Goal: Information Seeking & Learning: Learn about a topic

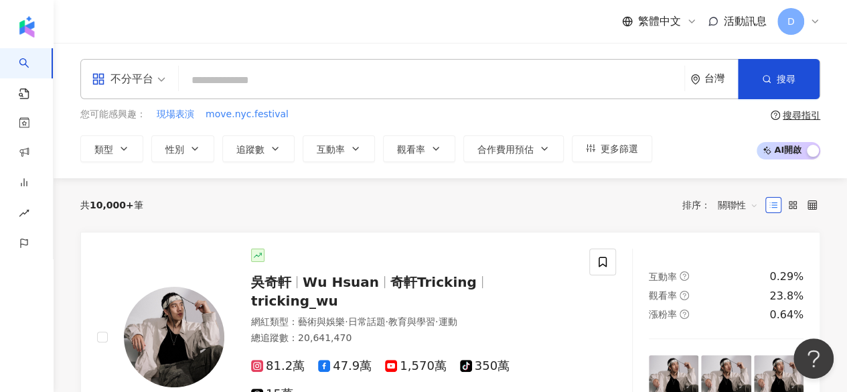
drag, startPoint x: 0, startPoint y: 0, endPoint x: 269, endPoint y: 81, distance: 281.2
type input "**********"
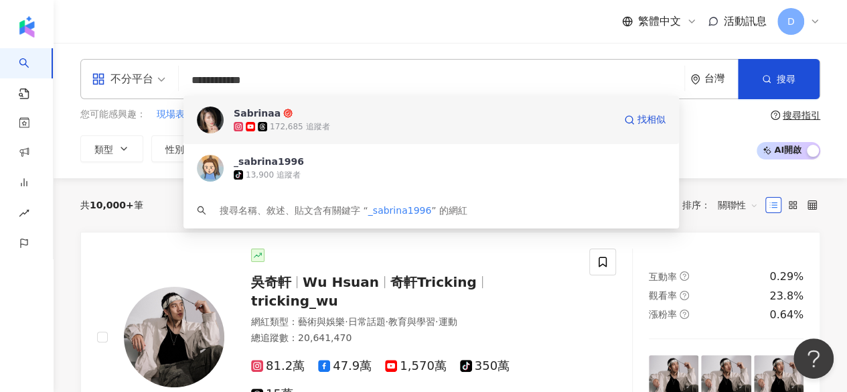
click at [484, 128] on div "172,685 追蹤者" at bounding box center [424, 126] width 380 height 13
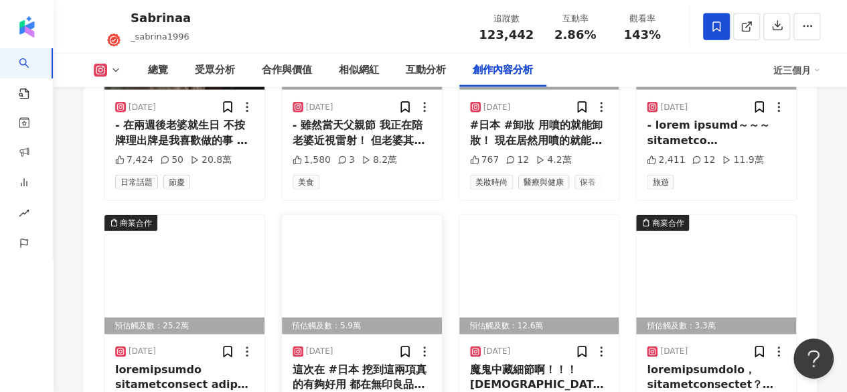
scroll to position [4353, 0]
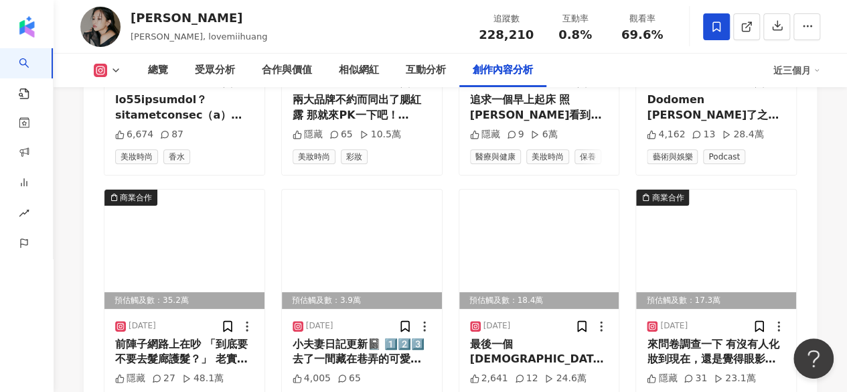
scroll to position [5207, 0]
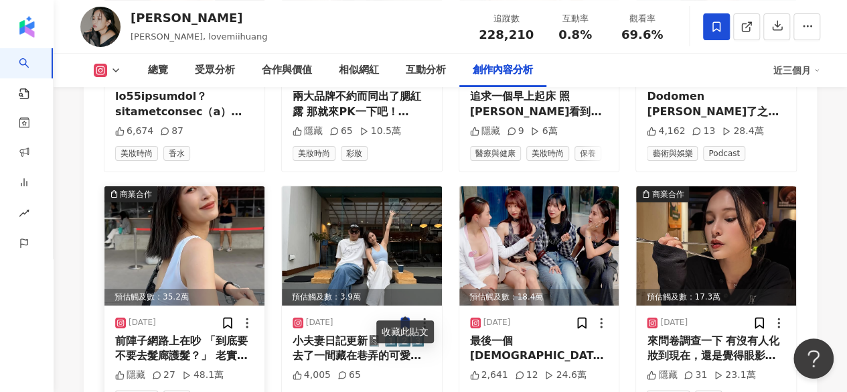
click at [191, 250] on img at bounding box center [184, 245] width 160 height 119
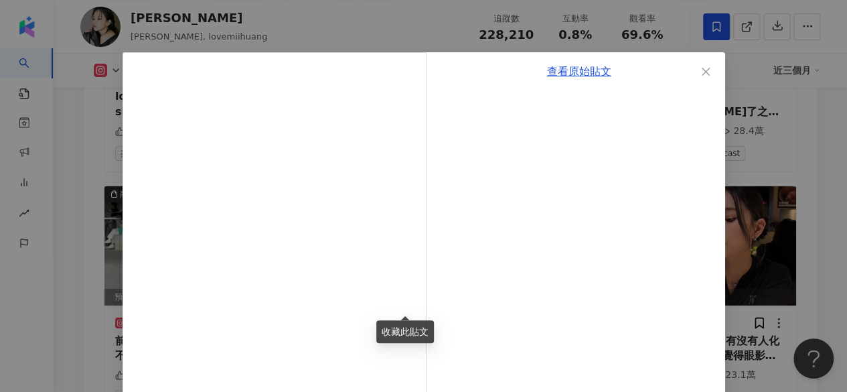
scroll to position [0, 0]
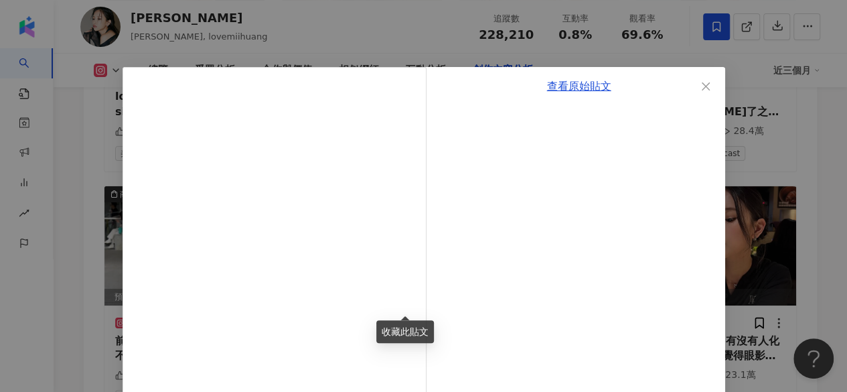
click at [805, 129] on div "查看原始貼文" at bounding box center [423, 196] width 847 height 392
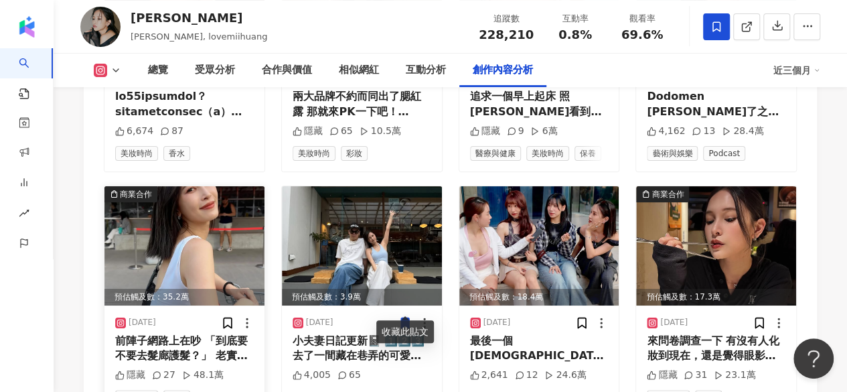
click at [214, 245] on img at bounding box center [184, 245] width 160 height 119
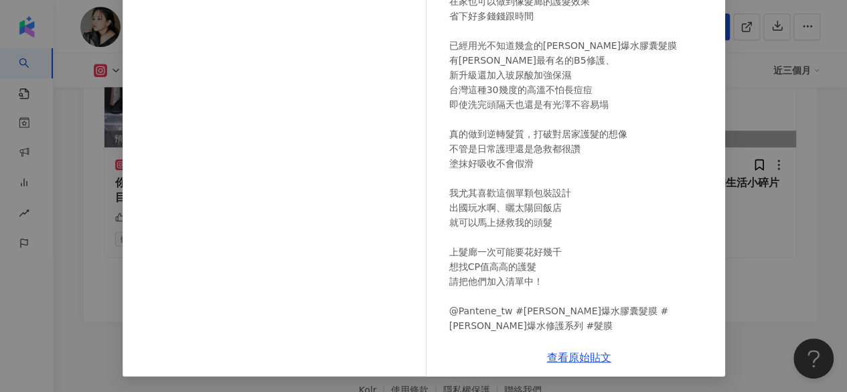
scroll to position [5669, 0]
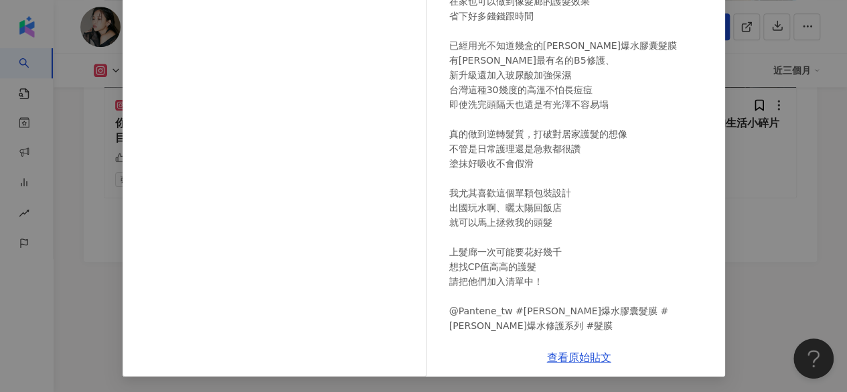
click at [462, 338] on div "隱藏" at bounding box center [464, 345] width 30 height 15
click at [439, 329] on div "[PERSON_NAME] [DATE] 前陣子網路上在吵 「到底要不要去髮廊護髮？」 老實說我自己很久沒有專程花錢護髮了 身為護髮魔人，只要選好產品 在家也…" at bounding box center [579, 106] width 292 height 464
click at [780, 251] on div "[PERSON_NAME] [DATE] 前陣子網路上在吵 「到底要不要去髮廊護髮？」 老實說我自己很久沒有專程花錢護髮了 身為護髮魔人，只要選好產品 在家也…" at bounding box center [423, 196] width 847 height 392
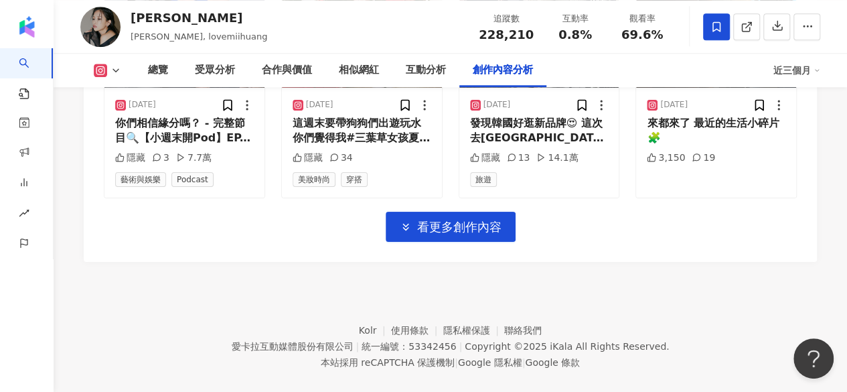
scroll to position [5535, 0]
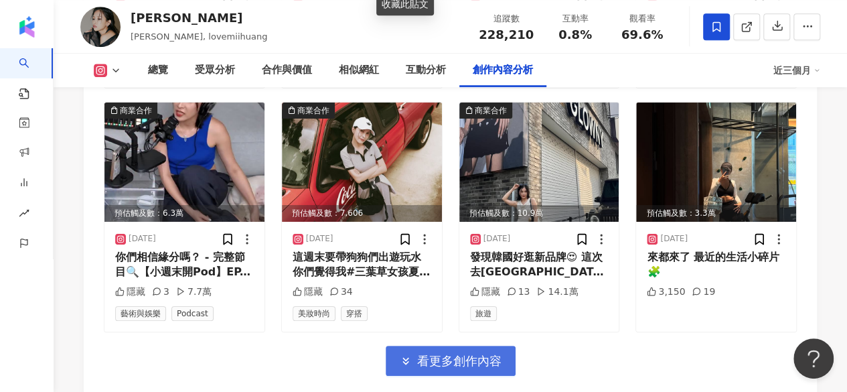
click at [427, 354] on span "看更多創作內容" at bounding box center [459, 361] width 84 height 15
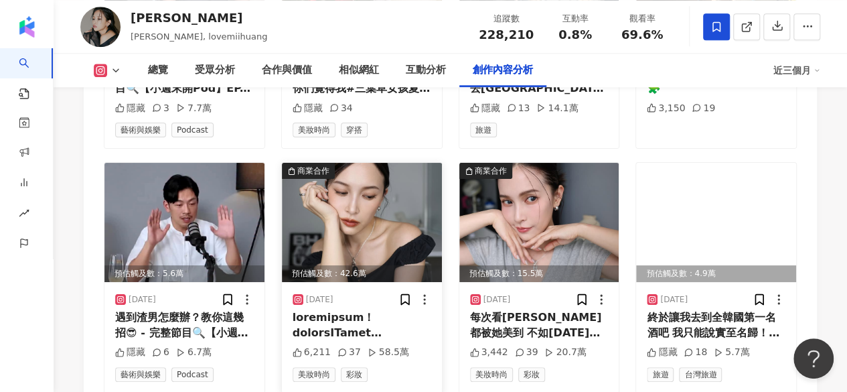
scroll to position [5736, 0]
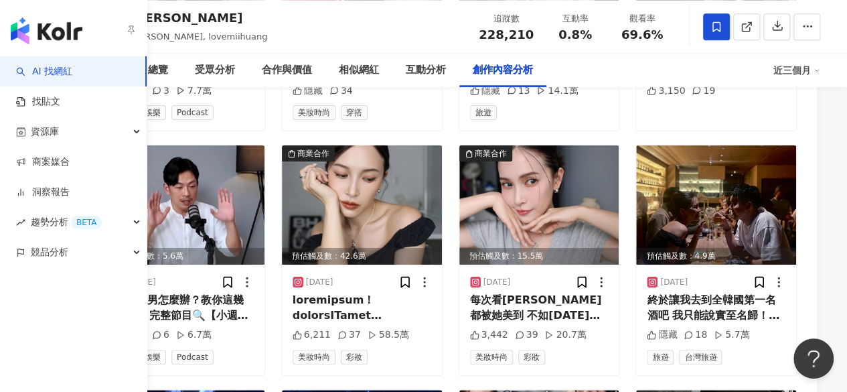
click at [1, 293] on div "AI 找網紅 找貼文 資源庫 商案媒合 洞察報告 趨勢分析 BETA 競品分析" at bounding box center [73, 224] width 147 height 336
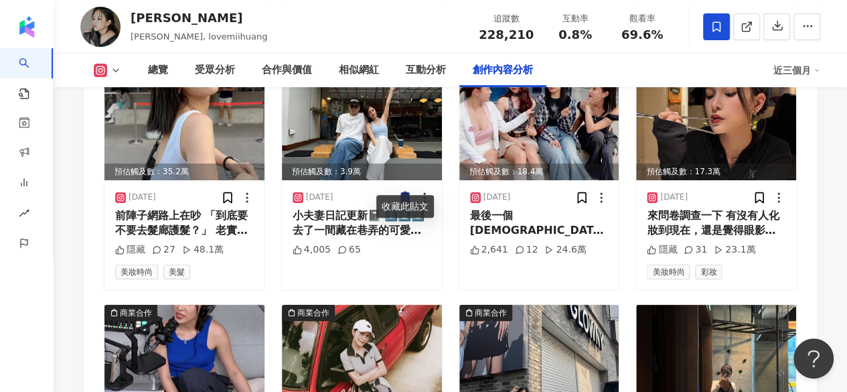
scroll to position [5267, 0]
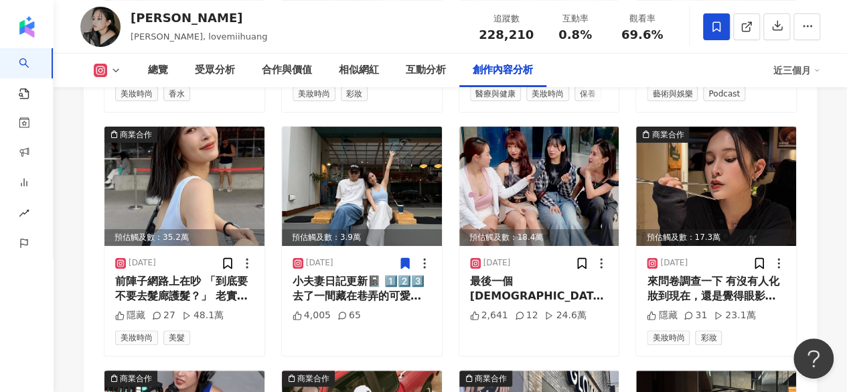
click at [410, 27] on div "[PERSON_NAME], lovemiihuang 追蹤數 228,210 互動率 0.8% 觀看率 69.6%" at bounding box center [451, 26] width 794 height 53
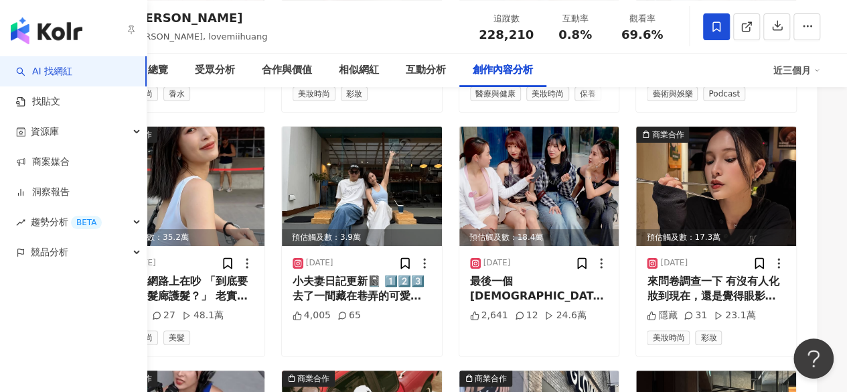
click at [18, 305] on div "AI 找網紅 找貼文 資源庫 商案媒合 洞察報告 趨勢分析 BETA 競品分析" at bounding box center [73, 224] width 147 height 336
